Goal: Task Accomplishment & Management: Manage account settings

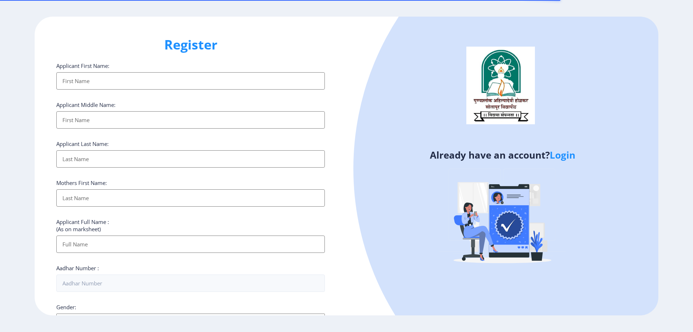
select select
click at [569, 158] on link "Login" at bounding box center [562, 154] width 26 height 13
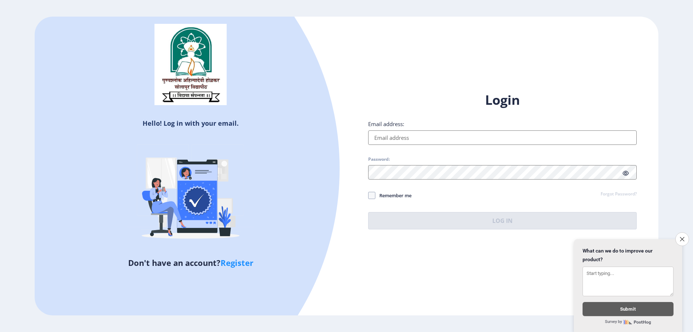
click at [523, 134] on input "Email address:" at bounding box center [502, 137] width 268 height 14
type input "[EMAIL_ADDRESS][DOMAIN_NAME]"
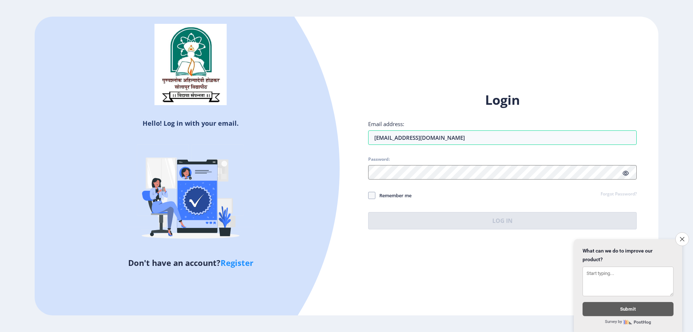
click at [625, 170] on icon at bounding box center [625, 172] width 6 height 5
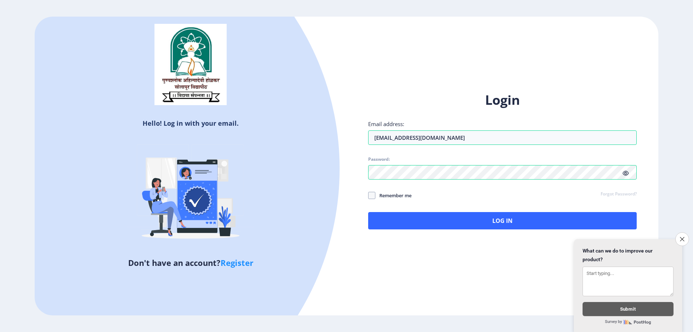
click at [376, 196] on span "Remember me" at bounding box center [393, 195] width 36 height 9
click at [368, 195] on input "Remember me" at bounding box center [368, 195] width 0 height 0
checkbox input "true"
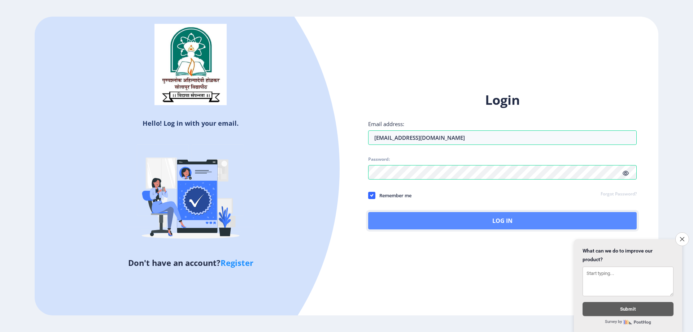
click at [401, 219] on button "Log In" at bounding box center [502, 220] width 268 height 17
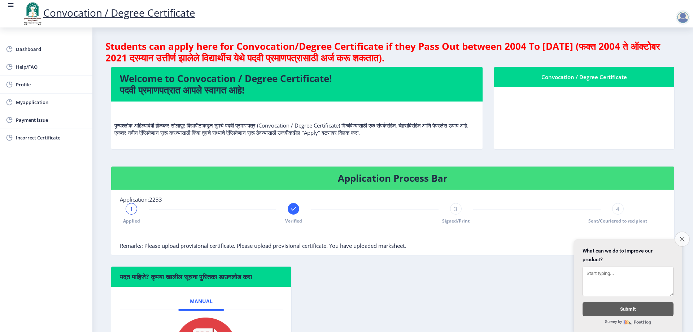
click at [683, 236] on icon "Close survey" at bounding box center [681, 238] width 5 height 5
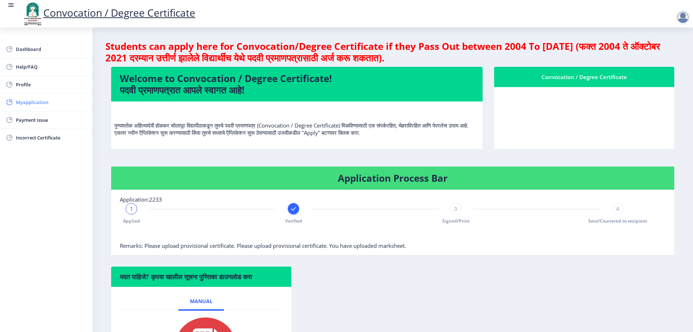
click at [32, 106] on link "Myapplication" at bounding box center [46, 101] width 92 height 17
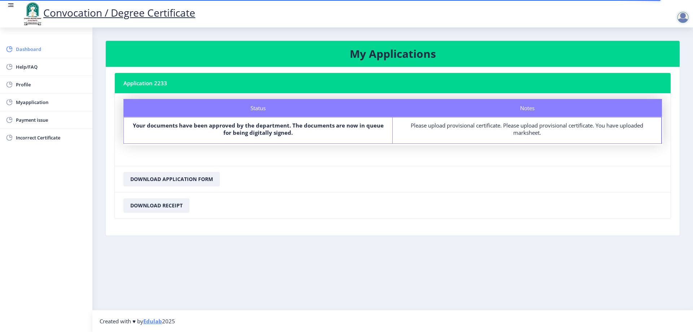
click at [43, 47] on span "Dashboard" at bounding box center [51, 49] width 71 height 9
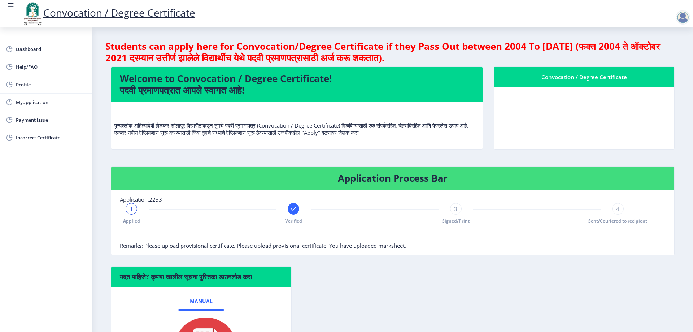
click at [575, 98] on nb-card-body at bounding box center [584, 118] width 180 height 62
click at [580, 114] on nb-card-body at bounding box center [584, 118] width 180 height 62
click at [645, 131] on nb-card-body at bounding box center [584, 118] width 180 height 62
click at [653, 146] on nb-card-body at bounding box center [584, 118] width 180 height 62
click at [386, 132] on p "पुण्यश्लोक अहिल्यादेवी होळकर सोलापूर विद्यापीठाकडून तुमचे पदवी प्रमाणपत्र (Conv…" at bounding box center [296, 121] width 365 height 29
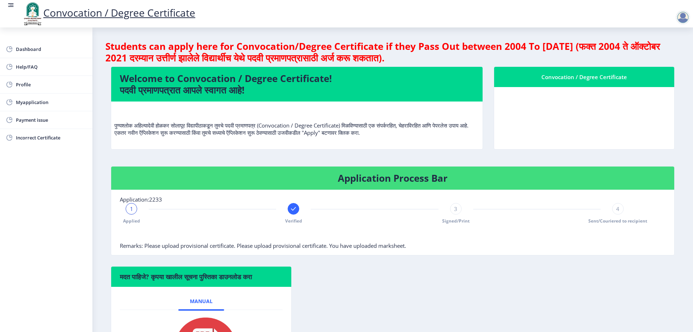
click at [572, 78] on div "Convocation / Degree Certificate" at bounding box center [584, 77] width 163 height 9
click at [593, 78] on div "Convocation / Degree Certificate" at bounding box center [584, 77] width 163 height 9
click at [579, 128] on nb-card-body at bounding box center [584, 118] width 180 height 62
click at [612, 139] on nb-card-body at bounding box center [584, 118] width 180 height 62
click at [637, 131] on nb-card-body at bounding box center [584, 118] width 180 height 62
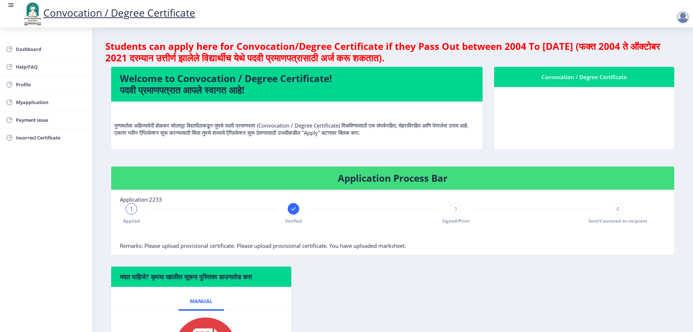
click at [670, 144] on nb-card-body at bounding box center [584, 118] width 180 height 62
click at [669, 148] on nb-card-body at bounding box center [584, 118] width 180 height 62
click at [410, 304] on div "मदत पाहिजे? कृपया खालील सूचना पुस्तिका डाउनलोड करा Manual" at bounding box center [392, 331] width 574 height 130
drag, startPoint x: 377, startPoint y: 323, endPoint x: 472, endPoint y: 315, distance: 95.6
click at [471, 316] on div "मदत पाहिजे? कृपया खालील सूचना पुस्तिका डाउनलोड करा Manual" at bounding box center [392, 331] width 574 height 130
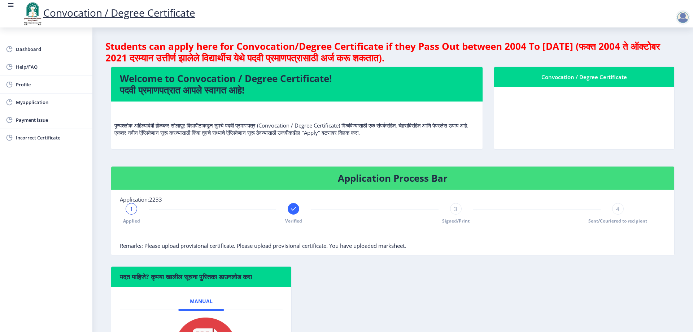
drag, startPoint x: 525, startPoint y: 293, endPoint x: 439, endPoint y: 302, distance: 86.7
click at [429, 300] on div "मदत पाहिजे? कृपया खालील सूचना पुस्तिका डाउनलोड करा Manual" at bounding box center [392, 331] width 574 height 130
click at [34, 50] on span "Dashboard" at bounding box center [51, 49] width 71 height 9
click at [384, 135] on p "पुण्यश्लोक अहिल्यादेवी होळकर सोलापूर विद्यापीठाकडून तुमचे पदवी प्रमाणपत्र (Conv…" at bounding box center [296, 121] width 365 height 29
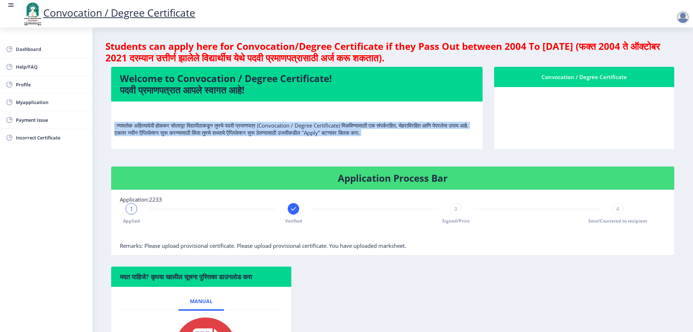
click at [384, 135] on p "पुण्यश्लोक अहिल्यादेवी होळकर सोलापूर विद्यापीठाकडून तुमचे पदवी प्रमाणपत्र (Conv…" at bounding box center [296, 121] width 365 height 29
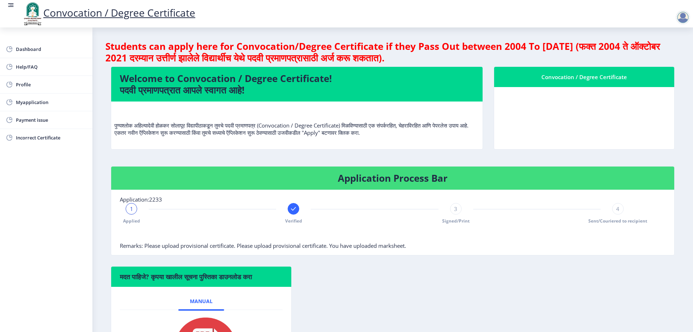
click at [384, 135] on p "पुण्यश्लोक अहिल्यादेवी होळकर सोलापूर विद्यापीठाकडून तुमचे पदवी प्रमाणपत्र (Conv…" at bounding box center [296, 121] width 365 height 29
click at [384, 134] on p "पुण्यश्लोक अहिल्यादेवी होळकर सोलापूर विद्यापीठाकडून तुमचे पदवी प्रमाणपत्र (Conv…" at bounding box center [296, 121] width 365 height 29
click at [132, 207] on span "1" at bounding box center [131, 208] width 3 height 7
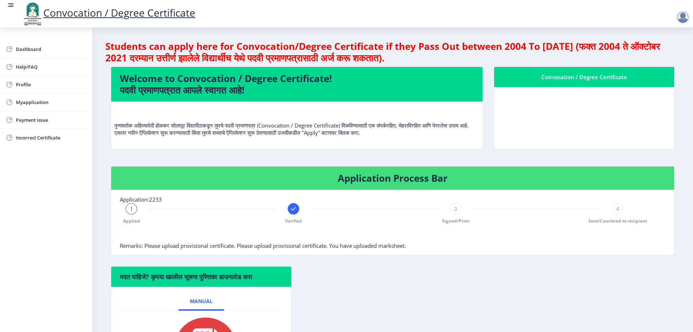
click at [132, 207] on span "1" at bounding box center [131, 208] width 3 height 7
click at [126, 214] on div "1 Applied" at bounding box center [132, 213] width 12 height 21
click at [129, 208] on div "1" at bounding box center [132, 209] width 12 height 12
click at [128, 218] on span "Applied" at bounding box center [131, 221] width 17 height 6
click at [131, 224] on nb-stepper "1 Applied Verified 3 Signed/Print 4 Sent/Couriered to recipient" at bounding box center [374, 222] width 509 height 39
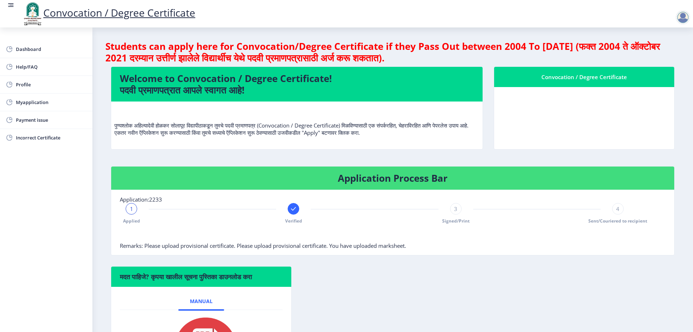
click at [616, 209] on span "4" at bounding box center [617, 208] width 3 height 7
click at [455, 210] on span "3" at bounding box center [455, 208] width 3 height 7
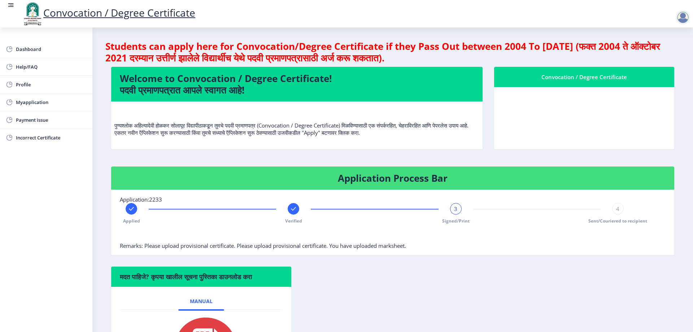
click at [455, 210] on span "3" at bounding box center [455, 208] width 3 height 7
click at [297, 209] on div at bounding box center [294, 209] width 12 height 12
click at [293, 208] on span "2" at bounding box center [293, 208] width 3 height 7
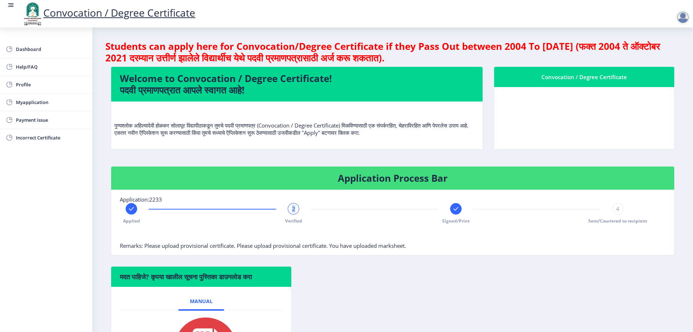
click at [293, 208] on span "2" at bounding box center [293, 208] width 3 height 7
click at [133, 210] on rect at bounding box center [131, 208] width 7 height 7
click at [133, 210] on span "1" at bounding box center [131, 208] width 3 height 7
click at [130, 208] on span "1" at bounding box center [131, 208] width 3 height 7
click at [130, 204] on div "1" at bounding box center [132, 209] width 12 height 12
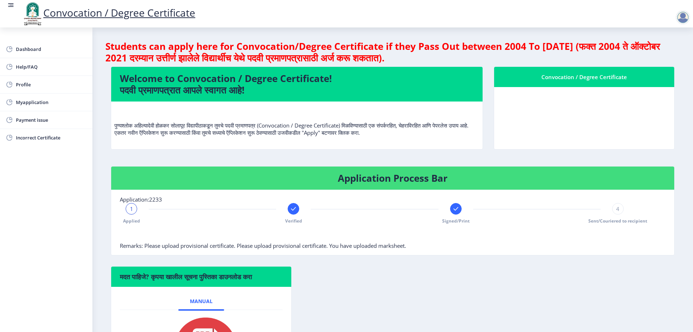
click at [132, 199] on span "Application:2233" at bounding box center [141, 199] width 42 height 7
click at [152, 247] on span "Remarks: Please upload provisional certificate. Please upload provisional certi…" at bounding box center [263, 245] width 286 height 7
click at [666, 246] on nb-card-body "Application:2233 1 Applied Verified Signed/Print 4 Sent/Couriered to recipient …" at bounding box center [392, 222] width 563 height 65
click at [666, 244] on nb-card-body "Application:2233 1 Applied Verified Signed/Print 4 Sent/Couriered to recipient …" at bounding box center [392, 222] width 563 height 65
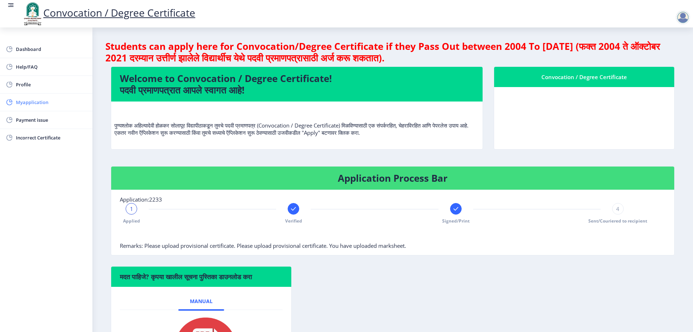
click at [25, 97] on link "Myapplication" at bounding box center [46, 101] width 92 height 17
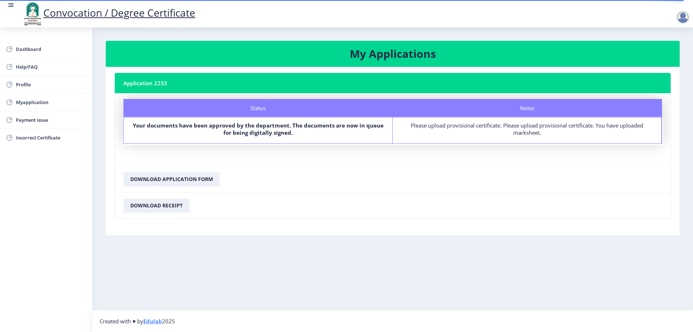
click at [653, 136] on div "Please upload provisional certificate. Please upload provisional certificate. Y…" at bounding box center [526, 129] width 255 height 14
click at [657, 141] on div "Notes Please upload provisional certificate. Please upload provisional certific…" at bounding box center [526, 130] width 269 height 26
click at [45, 100] on span "Myapplication" at bounding box center [51, 102] width 71 height 9
click at [39, 48] on span "Dashboard" at bounding box center [51, 49] width 71 height 9
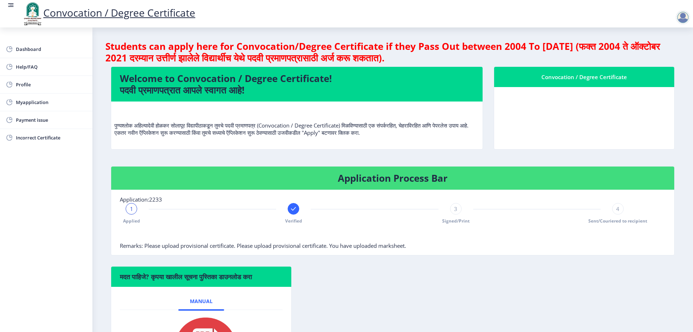
click at [128, 206] on div "1" at bounding box center [132, 209] width 12 height 12
click at [131, 209] on span "1" at bounding box center [131, 208] width 3 height 7
click at [453, 213] on div "3" at bounding box center [456, 209] width 12 height 12
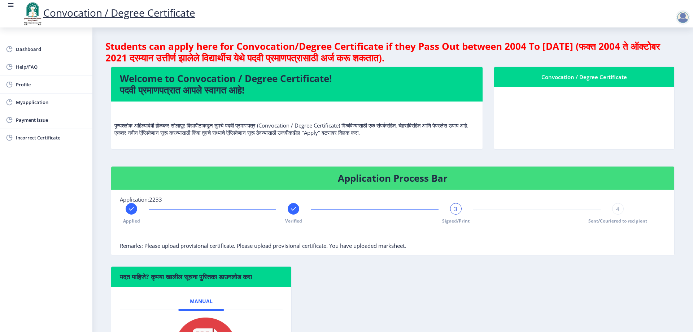
click at [622, 211] on div "4 Sent/Couriered to recipient" at bounding box center [618, 213] width 12 height 21
click at [450, 208] on div at bounding box center [456, 209] width 12 height 12
click at [295, 209] on rect at bounding box center [293, 208] width 7 height 7
click at [295, 209] on div "2" at bounding box center [294, 209] width 12 height 12
click at [128, 209] on rect at bounding box center [131, 208] width 7 height 7
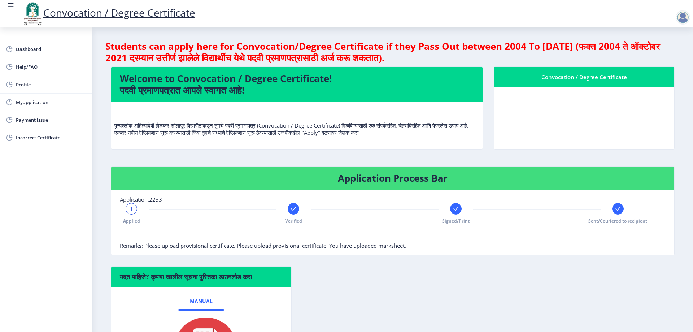
click at [128, 209] on div "1" at bounding box center [132, 209] width 12 height 12
click at [366, 243] on span "Remarks: Please upload provisional certificate. Please upload provisional certi…" at bounding box center [263, 245] width 286 height 7
click at [253, 248] on span "Remarks: Please upload provisional certificate. Please upload provisional certi…" at bounding box center [263, 245] width 286 height 7
click at [216, 246] on span "Remarks: Please upload provisional certificate. Please upload provisional certi…" at bounding box center [263, 245] width 286 height 7
click at [165, 245] on span "Remarks: Please upload provisional certificate. Please upload provisional certi…" at bounding box center [263, 245] width 286 height 7
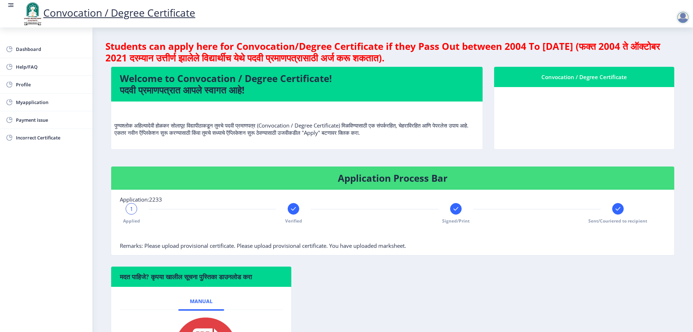
click at [348, 54] on h4 "Students can apply here for Convocation/Degree Certificate if they Pass Out bet…" at bounding box center [392, 51] width 574 height 23
click at [29, 49] on span "Dashboard" at bounding box center [51, 49] width 71 height 9
click at [30, 98] on span "Myapplication" at bounding box center [51, 102] width 71 height 9
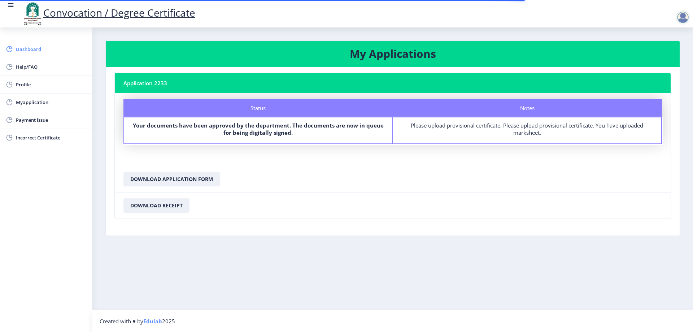
click at [29, 51] on span "Dashboard" at bounding box center [51, 49] width 71 height 9
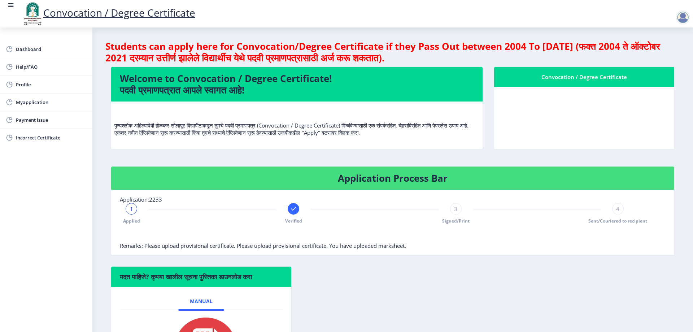
click at [384, 133] on p "पुण्यश्लोक अहिल्यादेवी होळकर सोलापूर विद्यापीठाकडून तुमचे पदवी प्रमाणपत्र (Conv…" at bounding box center [296, 121] width 365 height 29
click at [440, 135] on p "पुण्यश्लोक अहिल्यादेवी होळकर सोलापूर विद्यापीठाकडून तुमचे पदवी प्रमाणपत्र (Conv…" at bounding box center [296, 121] width 365 height 29
click at [480, 148] on nb-card-body "पुण्यश्लोक अहिल्यादेवी होळकर सोलापूर विद्यापीठाकडून तुमचे पदवी प्रमाणपत्र (Conv…" at bounding box center [296, 125] width 371 height 48
click at [635, 154] on div "Convocation / Degree Certificate" at bounding box center [584, 112] width 192 height 92
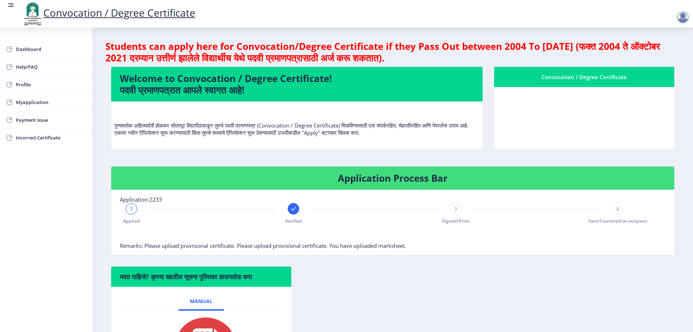
click at [639, 146] on nb-card-body at bounding box center [584, 118] width 180 height 62
click at [640, 143] on nb-card-body at bounding box center [584, 118] width 180 height 62
click at [640, 141] on nb-card-body at bounding box center [584, 118] width 180 height 62
click at [640, 136] on nb-card-body at bounding box center [584, 118] width 180 height 62
click at [638, 132] on nb-card-body at bounding box center [584, 118] width 180 height 62
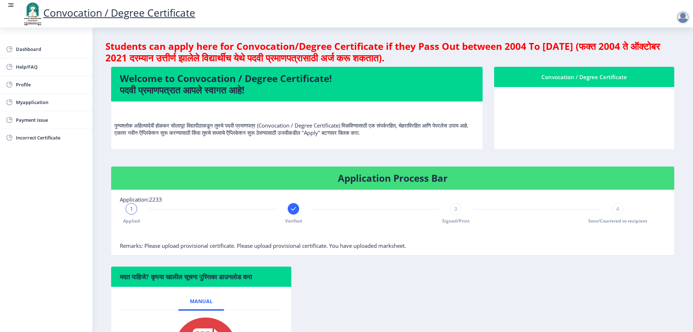
click at [636, 130] on nb-card-body at bounding box center [584, 118] width 180 height 62
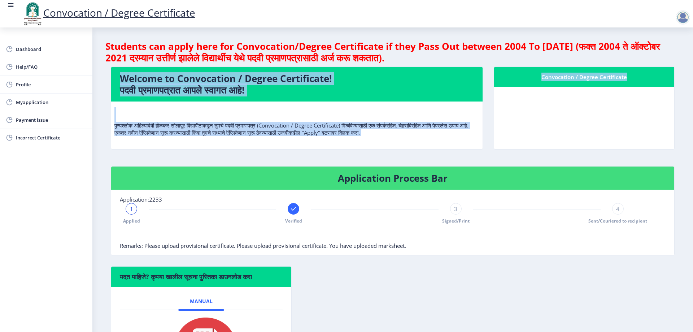
click at [636, 130] on nb-card-body at bounding box center [584, 118] width 180 height 62
drag, startPoint x: 598, startPoint y: 129, endPoint x: 595, endPoint y: 126, distance: 4.1
click at [597, 128] on nb-card-body at bounding box center [584, 118] width 180 height 62
click at [583, 119] on nb-card-body at bounding box center [584, 118] width 180 height 62
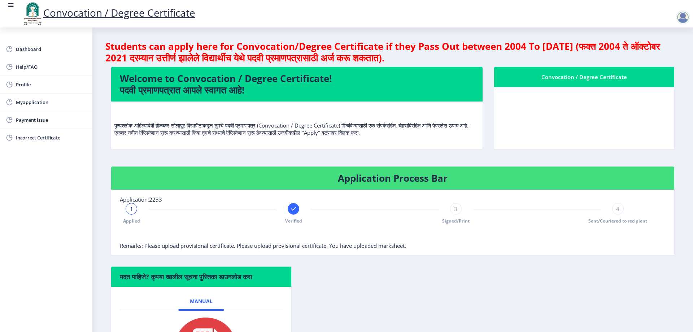
click at [130, 210] on span "1" at bounding box center [131, 208] width 3 height 7
click at [134, 205] on div "1" at bounding box center [132, 209] width 12 height 12
click at [127, 209] on div "1" at bounding box center [132, 209] width 12 height 12
click at [128, 207] on div "1" at bounding box center [132, 209] width 12 height 12
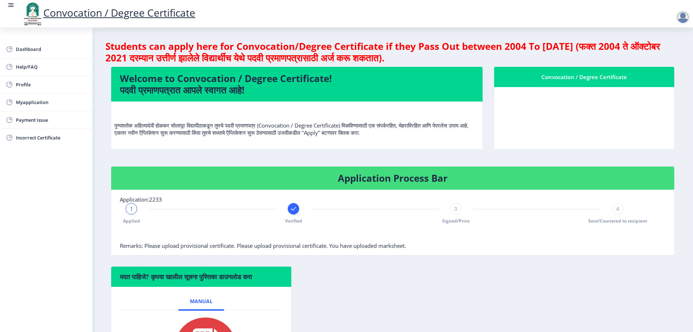
click at [291, 205] on rect at bounding box center [293, 208] width 7 height 7
click at [132, 210] on rect at bounding box center [131, 208] width 7 height 7
click at [682, 17] on div at bounding box center [682, 17] width 14 height 14
click at [668, 56] on span "Log out" at bounding box center [664, 56] width 46 height 9
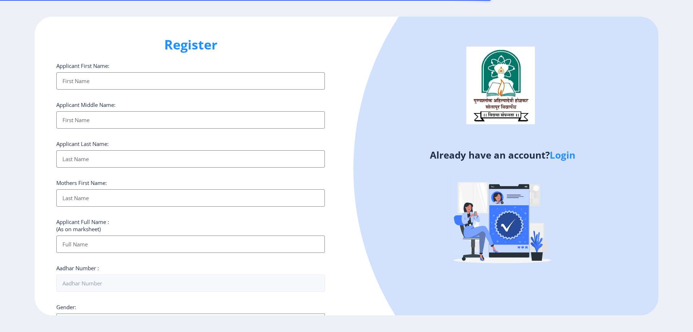
select select
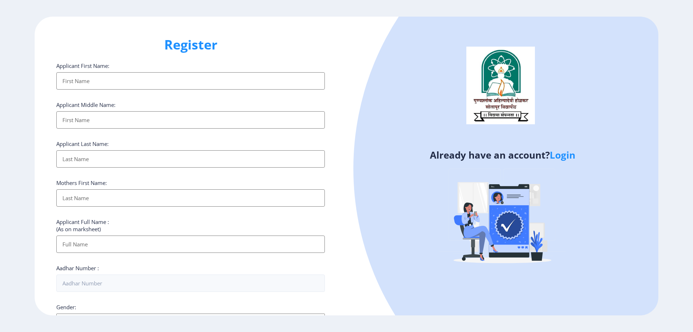
click at [570, 154] on link "Login" at bounding box center [562, 154] width 26 height 13
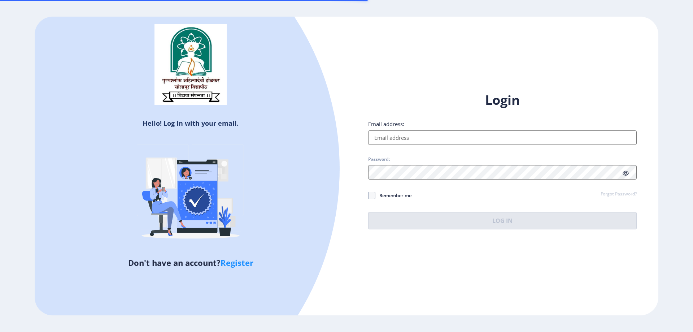
click at [567, 143] on input "Email address:" at bounding box center [502, 137] width 268 height 14
type input "[EMAIL_ADDRESS][DOMAIN_NAME]"
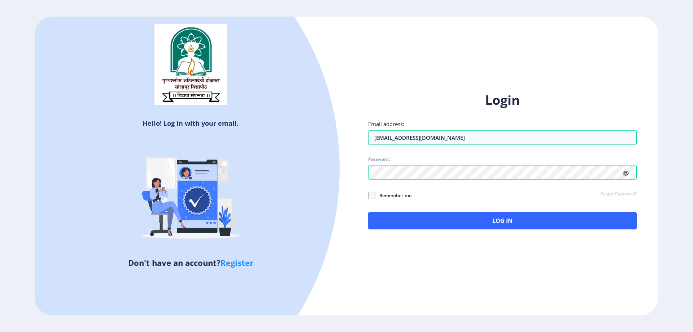
click at [624, 171] on icon at bounding box center [625, 172] width 6 height 5
click at [375, 193] on span "Remember me" at bounding box center [393, 195] width 36 height 9
click at [368, 195] on input "Remember me" at bounding box center [368, 195] width 0 height 0
checkbox input "true"
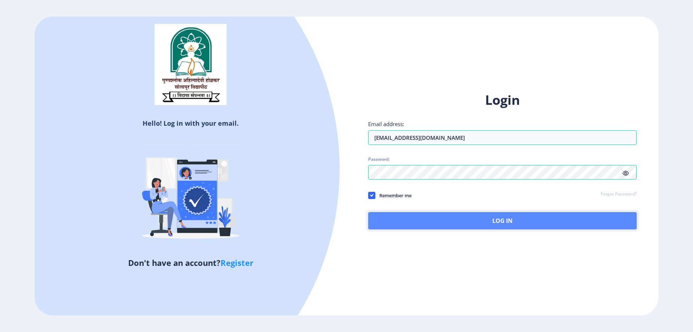
click at [404, 219] on button "Log In" at bounding box center [502, 220] width 268 height 17
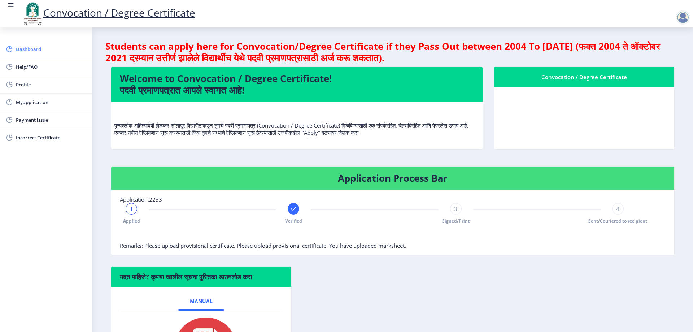
click at [39, 45] on span "Dashboard" at bounding box center [51, 49] width 71 height 9
click at [637, 122] on nb-card-body at bounding box center [584, 118] width 180 height 62
click at [684, 17] on div at bounding box center [682, 17] width 14 height 14
click at [28, 83] on span "Profile" at bounding box center [51, 84] width 71 height 9
select select
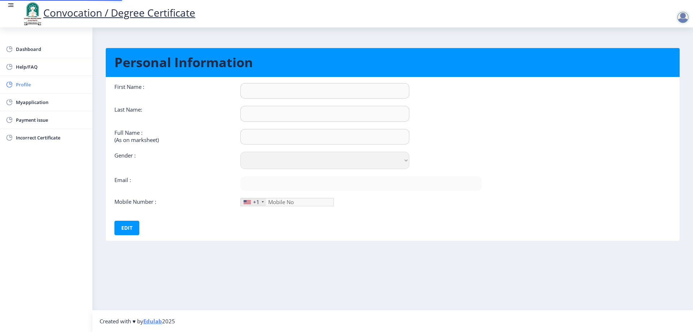
type input "SHOBHA"
type input "LOKHANDE"
type input "LOKHANDE SHOBHA ANKUSH"
select select "[DEMOGRAPHIC_DATA]"
type input "[EMAIL_ADDRESS][DOMAIN_NAME]"
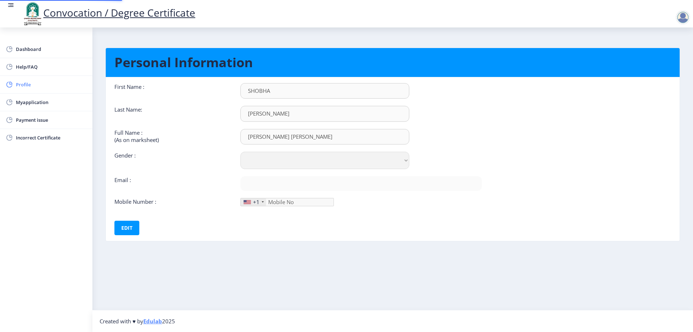
type input "9049920505"
click at [27, 72] on link "Help/FAQ" at bounding box center [46, 66] width 92 height 17
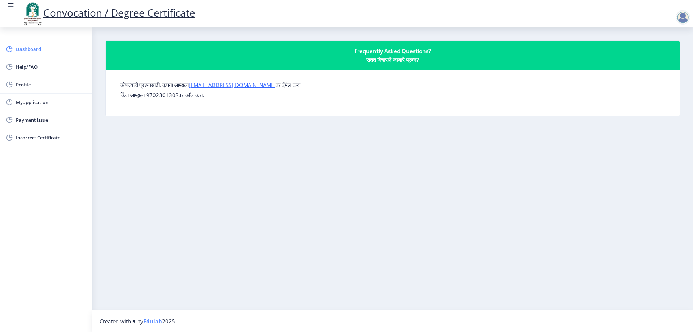
click at [38, 53] on link "Dashboard" at bounding box center [46, 48] width 92 height 17
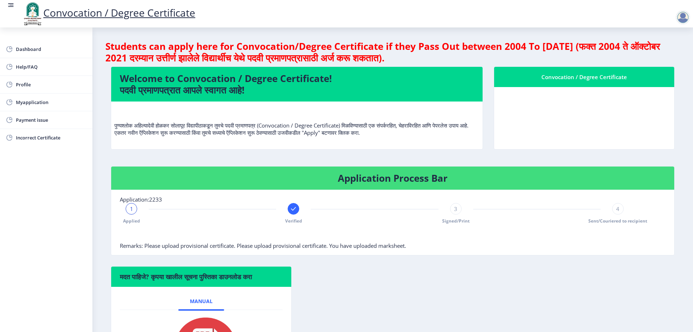
click at [381, 133] on p "पुण्यश्लोक अहिल्यादेवी होळकर सोलापूर विद्यापीठाकडून तुमचे पदवी प्रमाणपत्र (Conv…" at bounding box center [296, 121] width 365 height 29
click at [681, 16] on div at bounding box center [682, 17] width 14 height 14
click at [668, 54] on span "Log out" at bounding box center [664, 56] width 46 height 9
